Goal: Task Accomplishment & Management: Manage account settings

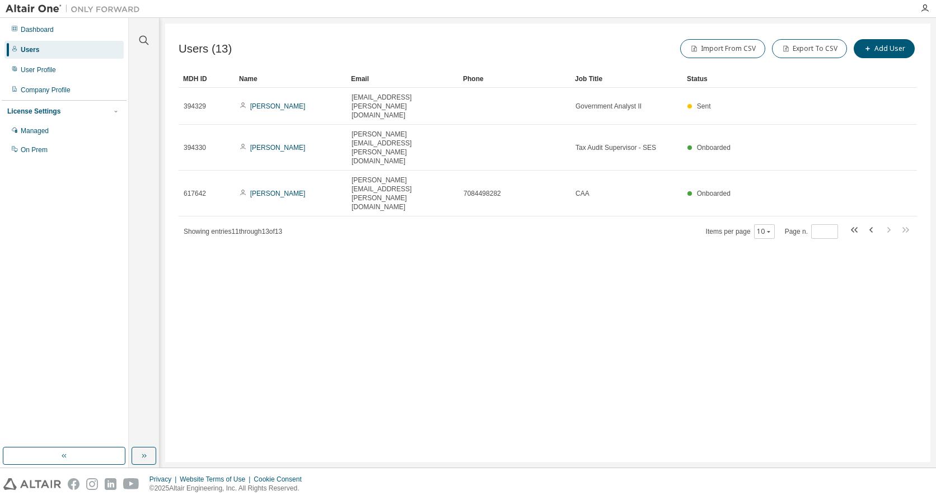
click at [626, 38] on div "Import From CSV Export To CSV Add User" at bounding box center [732, 49] width 369 height 24
click at [31, 31] on div "Dashboard" at bounding box center [37, 29] width 33 height 9
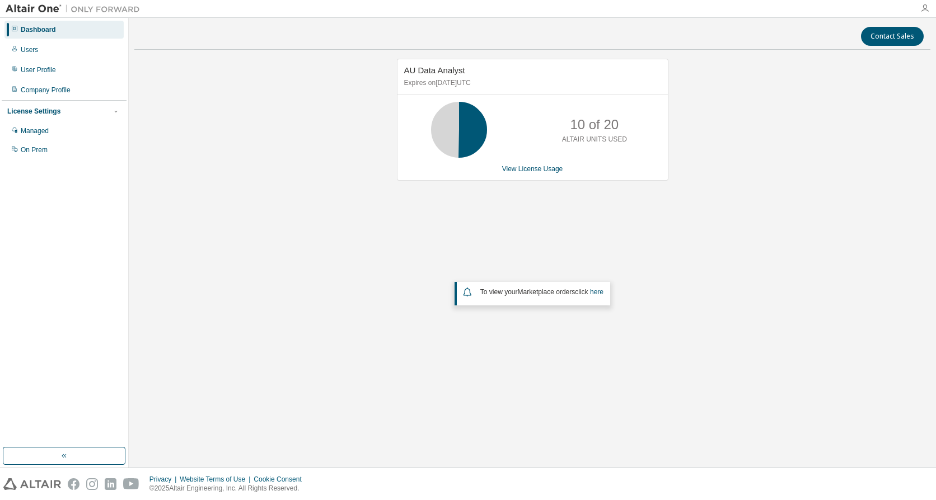
click at [928, 7] on icon "button" at bounding box center [924, 8] width 9 height 9
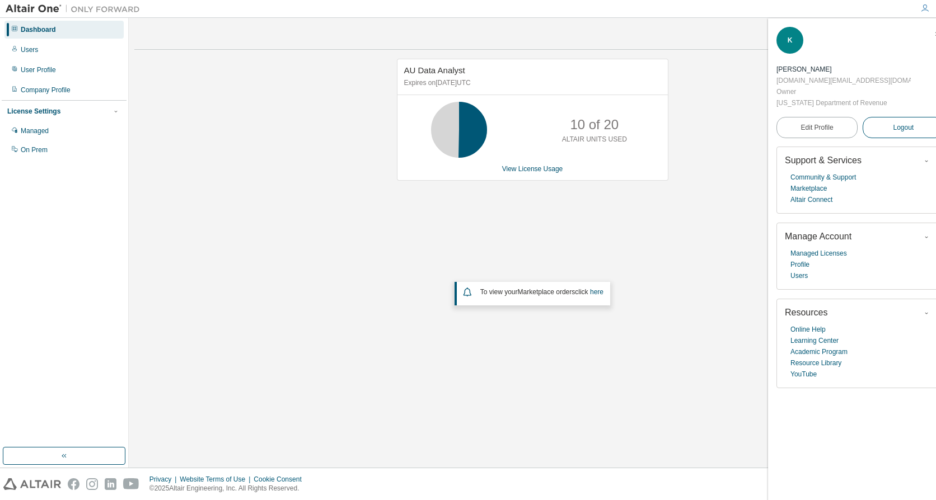
click at [902, 117] on button "Logout" at bounding box center [902, 127] width 81 height 21
